Goal: Transaction & Acquisition: Download file/media

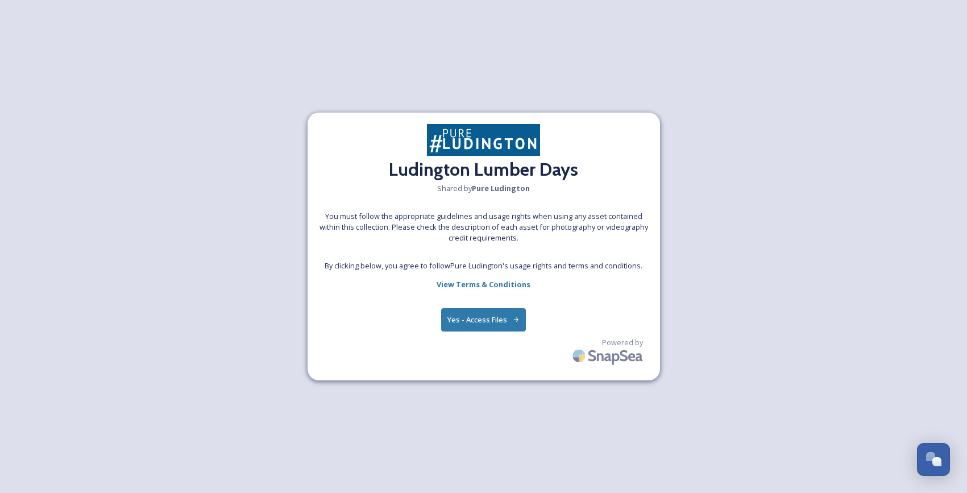
click at [498, 318] on button "Yes - Access Files" at bounding box center [483, 319] width 85 height 23
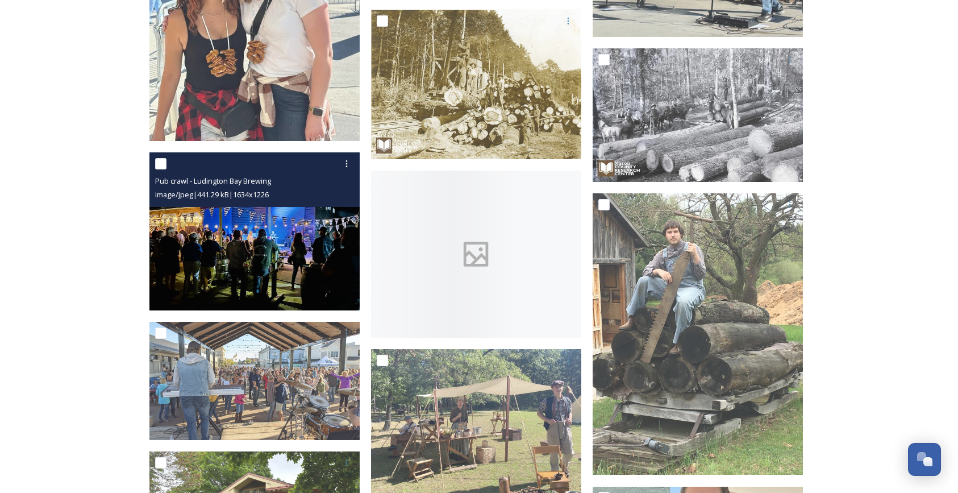
scroll to position [509, 0]
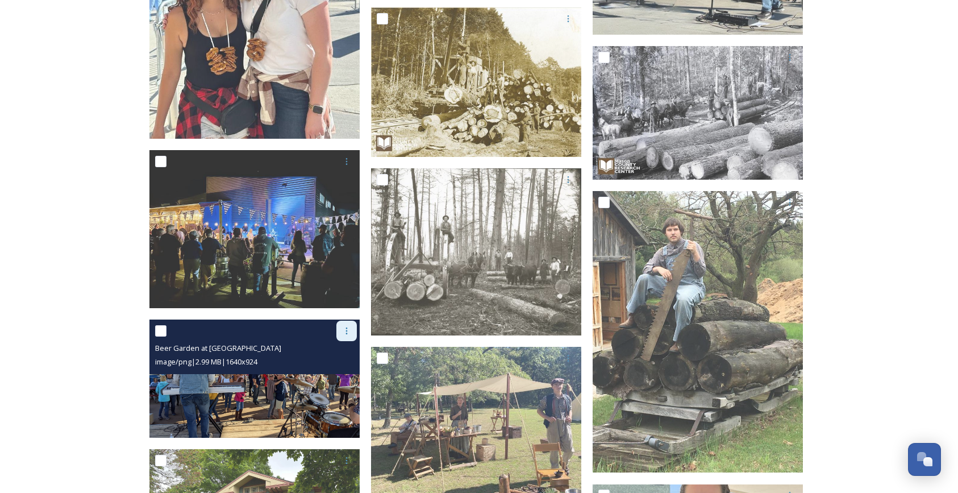
click at [352, 331] on div at bounding box center [346, 331] width 20 height 20
click at [341, 382] on span "Download" at bounding box center [333, 377] width 35 height 11
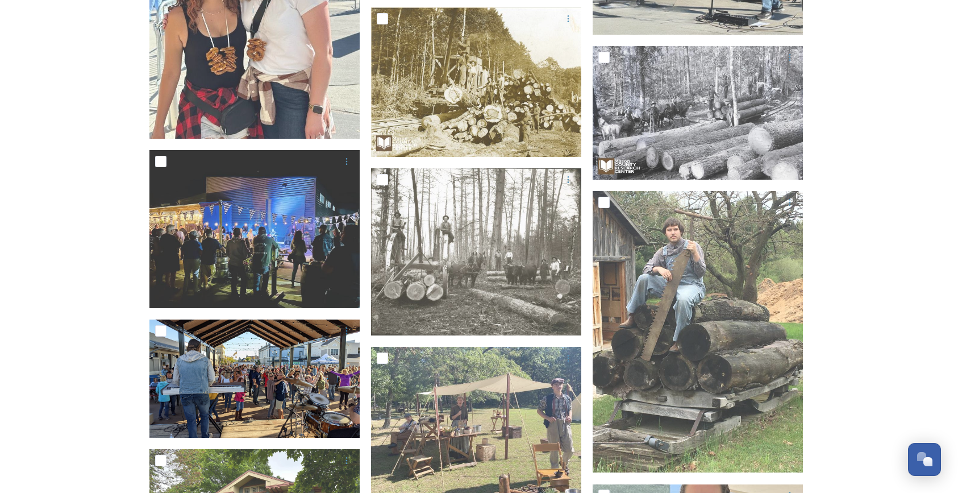
click at [867, 222] on div "Collection: Ludington Lumber Days Shared by Pure Ludington 17 file s Filters Da…" at bounding box center [479, 175] width 958 height 1369
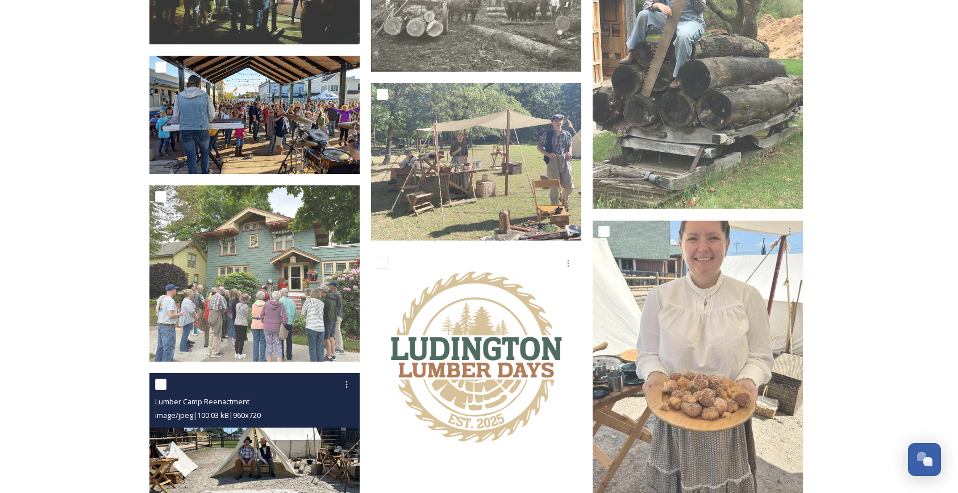
scroll to position [876, 0]
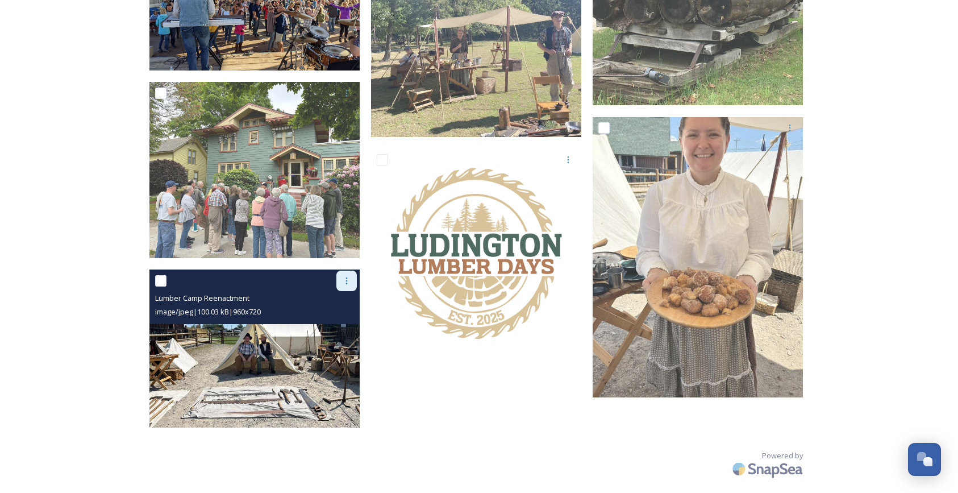
click at [351, 277] on icon at bounding box center [346, 280] width 9 height 9
click at [335, 326] on span "Download" at bounding box center [333, 327] width 35 height 11
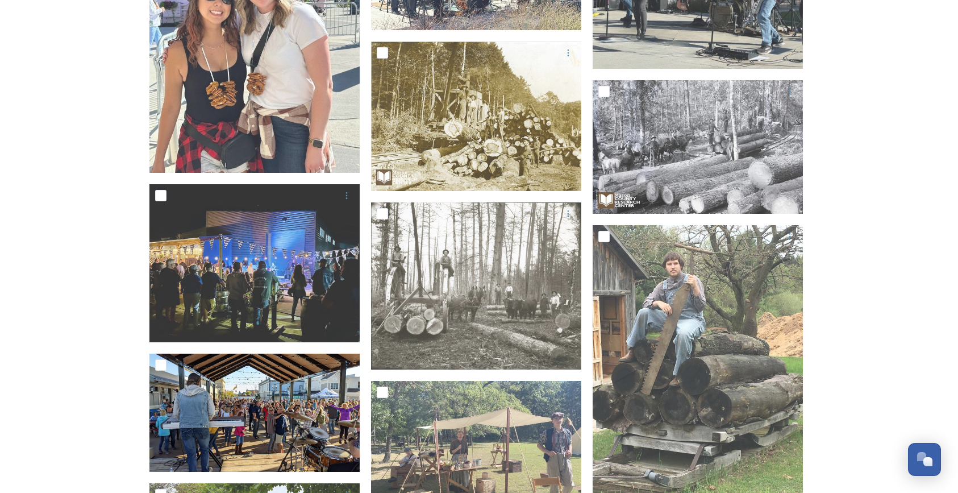
scroll to position [467, 0]
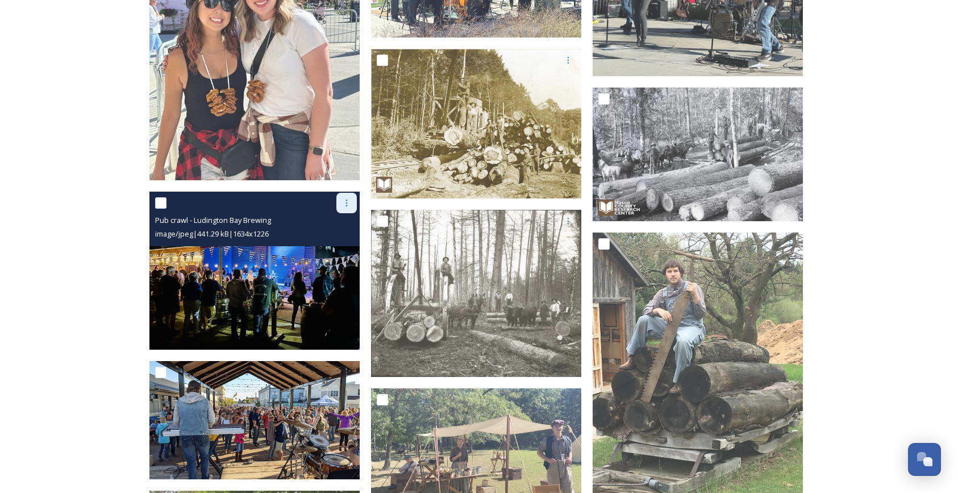
click at [346, 202] on icon at bounding box center [347, 202] width 2 height 7
click at [341, 242] on div "Download" at bounding box center [333, 250] width 46 height 22
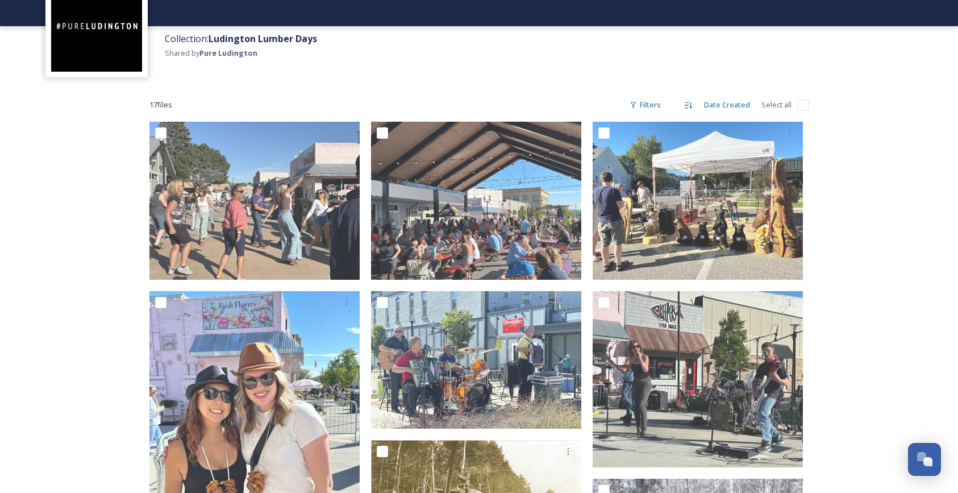
scroll to position [63, 0]
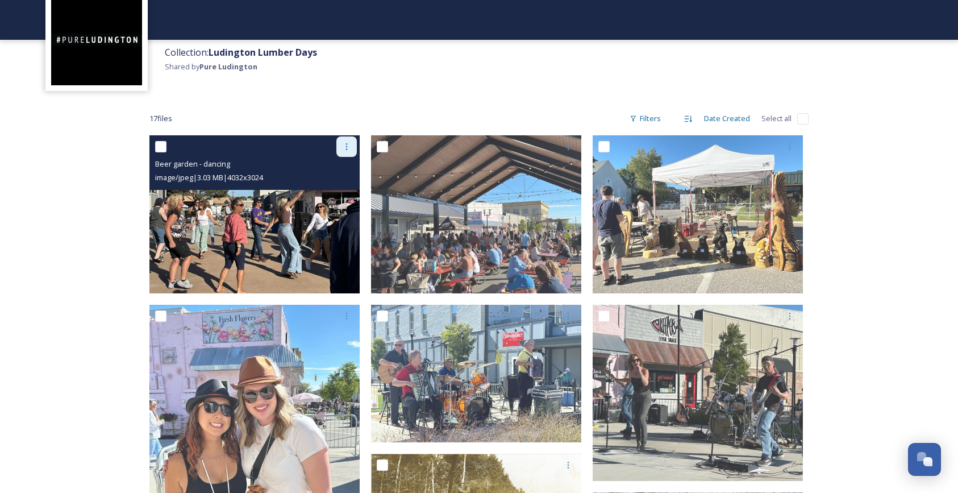
click at [347, 149] on icon at bounding box center [346, 146] width 9 height 9
click at [339, 188] on span "Download" at bounding box center [333, 193] width 35 height 11
